Goal: Information Seeking & Learning: Check status

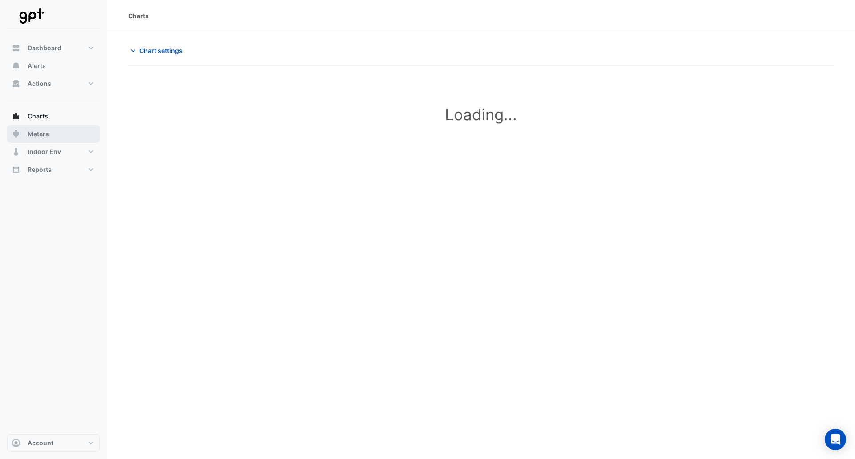
click at [33, 135] on span "Meters" at bounding box center [38, 134] width 21 height 9
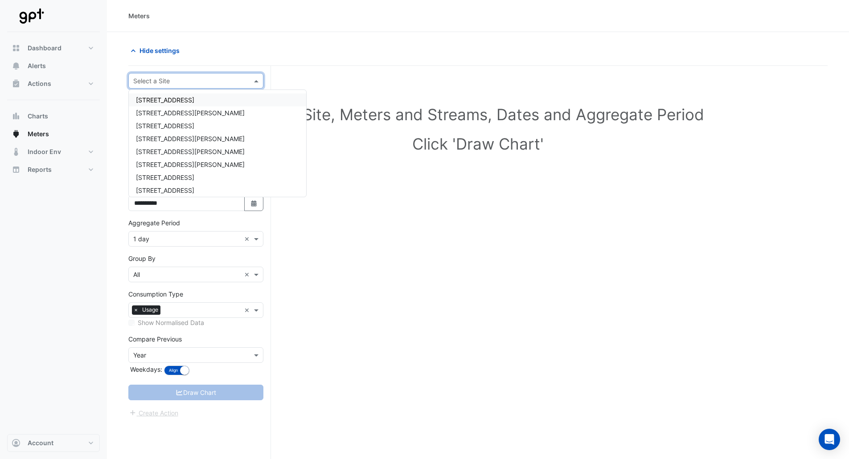
click at [181, 79] on input "text" at bounding box center [186, 81] width 107 height 9
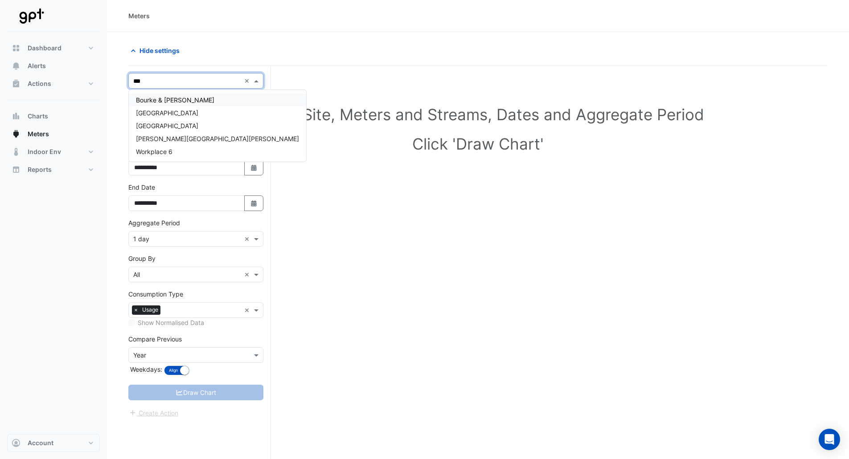
type input "****"
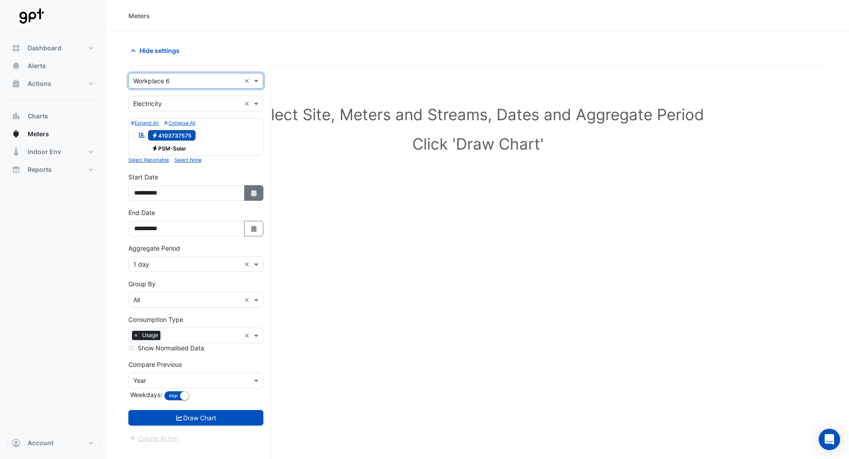
click at [257, 191] on icon "Select Date" at bounding box center [254, 193] width 8 height 6
select select "*"
select select "****"
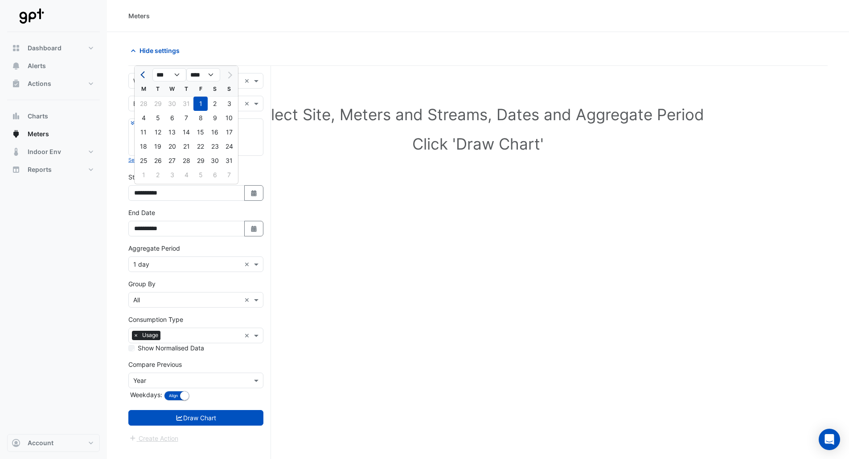
click at [143, 75] on span "Previous month" at bounding box center [143, 75] width 7 height 7
select select "*"
click at [229, 101] on div "1" at bounding box center [229, 104] width 14 height 14
type input "**********"
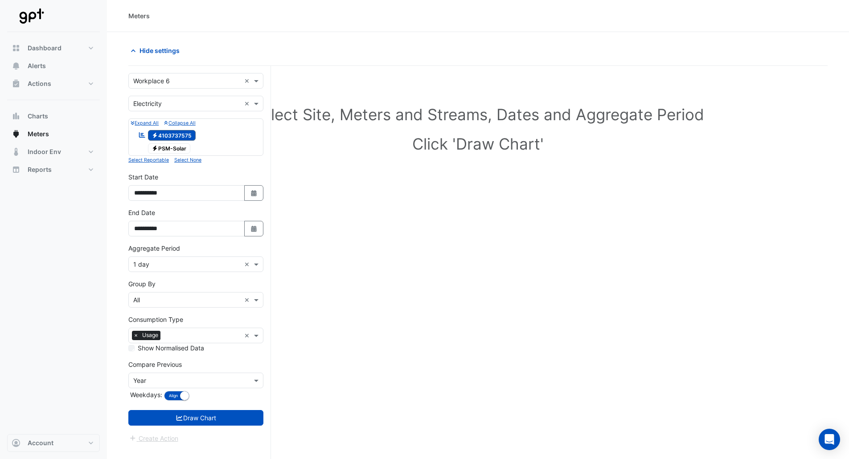
click at [172, 265] on input "text" at bounding box center [186, 264] width 107 height 9
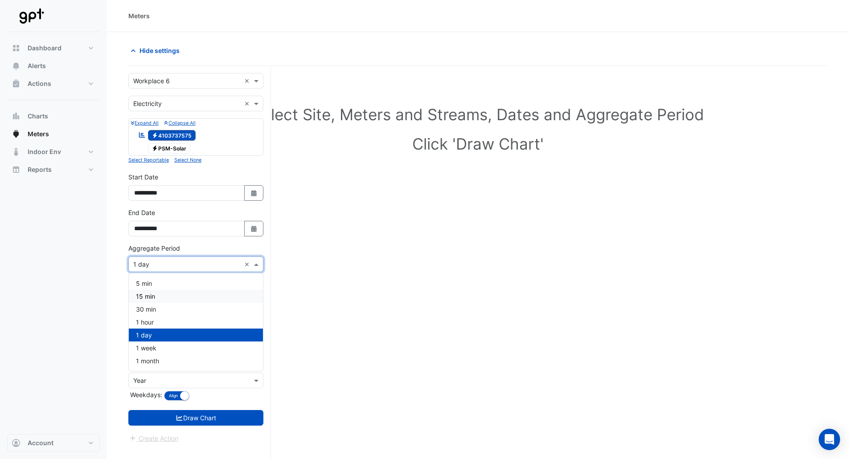
click at [151, 294] on span "15 min" at bounding box center [145, 297] width 19 height 8
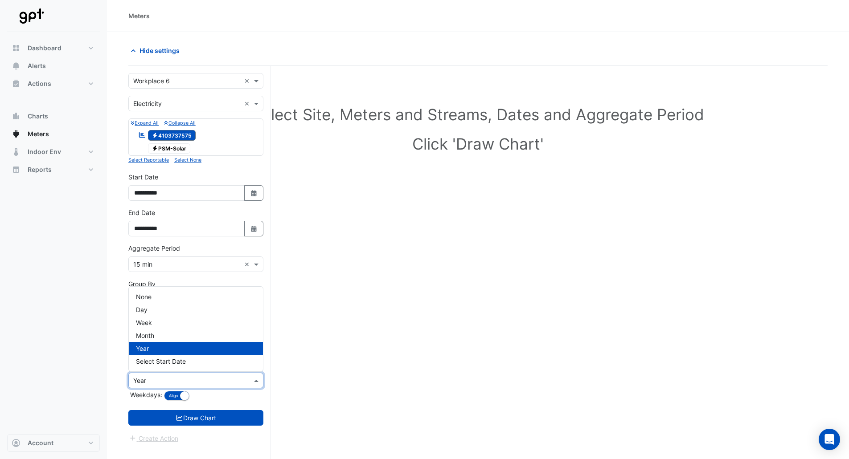
click at [183, 379] on input "text" at bounding box center [186, 380] width 107 height 9
click at [143, 294] on span "None" at bounding box center [144, 297] width 16 height 8
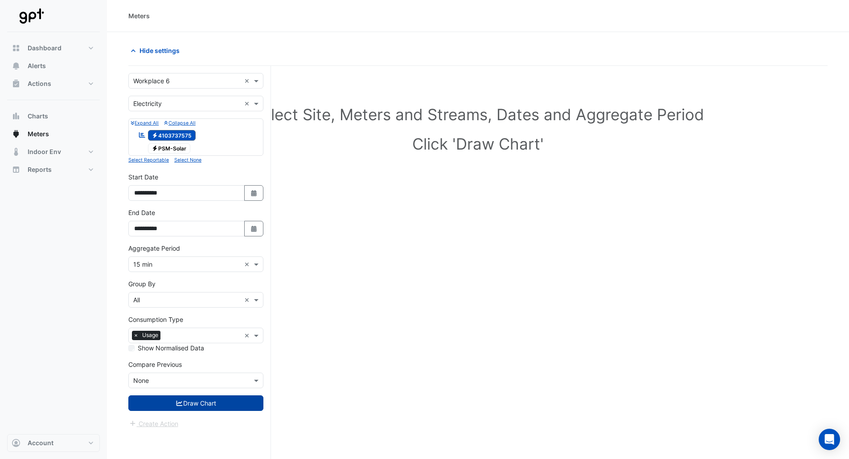
click at [194, 398] on button "Draw Chart" at bounding box center [195, 404] width 135 height 16
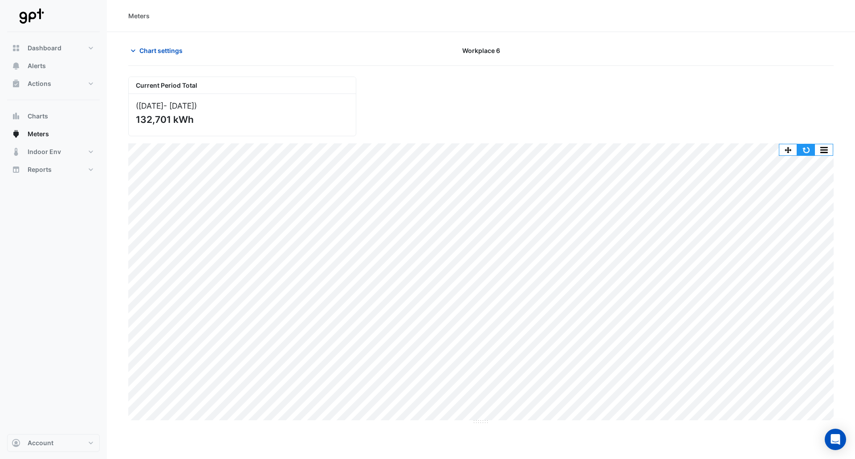
click at [801, 152] on button "button" at bounding box center [807, 149] width 18 height 11
